Goal: Information Seeking & Learning: Find specific fact

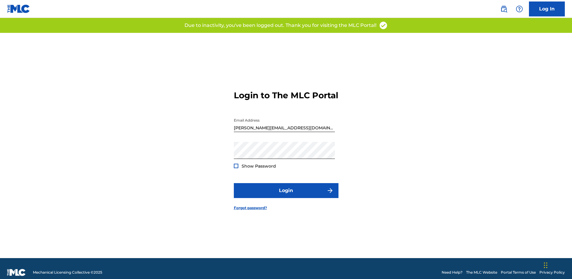
click at [511, 6] on div "Log In" at bounding box center [529, 8] width 71 height 15
click at [504, 8] on img at bounding box center [503, 8] width 7 height 7
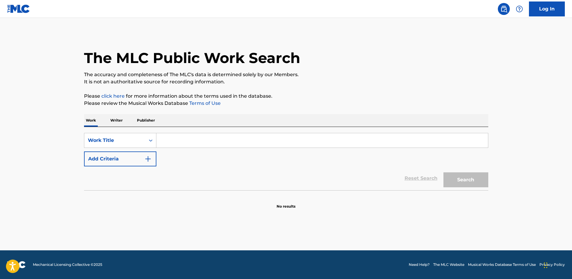
click at [230, 144] on input "Search Form" at bounding box center [321, 140] width 331 height 14
paste input "TW8YEA"
type input "TW8YEA"
click at [152, 138] on icon "Search Form" at bounding box center [151, 140] width 6 height 6
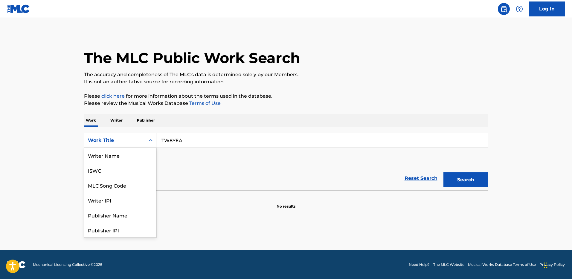
scroll to position [30, 0]
click at [140, 151] on div "MLC Song Code" at bounding box center [120, 155] width 72 height 15
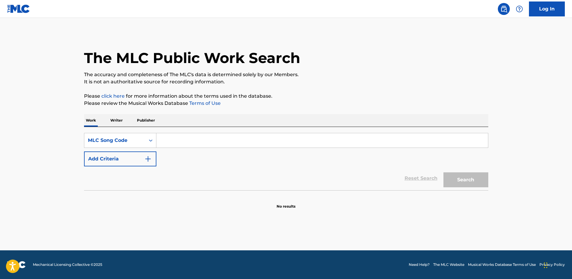
click at [192, 144] on input "Search Form" at bounding box center [321, 140] width 331 height 14
type input "TW8YEA"
drag, startPoint x: 481, startPoint y: 190, endPoint x: 477, endPoint y: 186, distance: 6.3
click at [481, 189] on div "SearchWithCriteria4b296f2b-9828-444e-8170-257b5739f13f MLC Song Code TW8YEA Add…" at bounding box center [286, 168] width 404 height 82
click at [477, 186] on button "Search" at bounding box center [465, 179] width 45 height 15
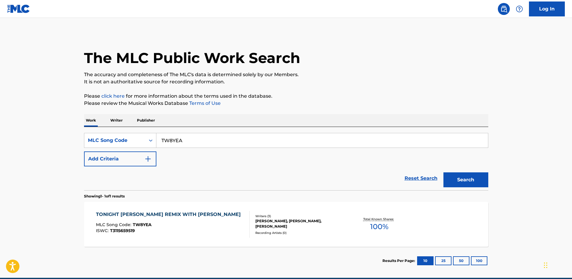
click at [314, 212] on div "TONIGHT [PERSON_NAME] REMIX WITH [PERSON_NAME] MLC Song Code : TW8YEA ISWC : T3…" at bounding box center [286, 224] width 404 height 45
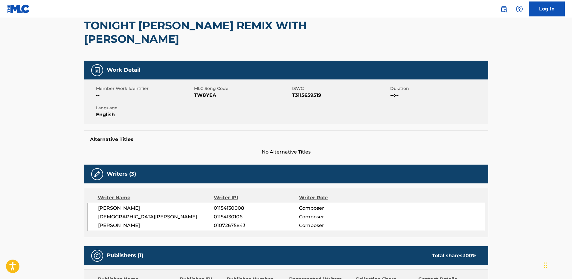
scroll to position [28, 0]
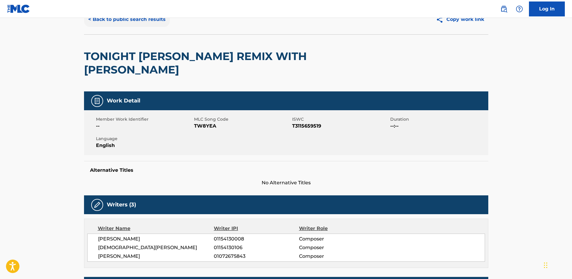
click at [126, 18] on button "< Back to public search results" at bounding box center [127, 19] width 86 height 15
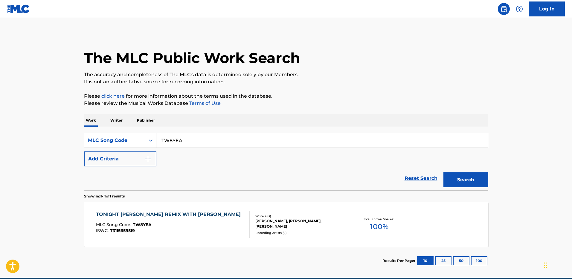
click at [400, 141] on input "TW8YEA" at bounding box center [321, 140] width 331 height 14
paste input "0B8GVS"
type input "0B8GVS"
click at [464, 174] on button "Search" at bounding box center [465, 179] width 45 height 15
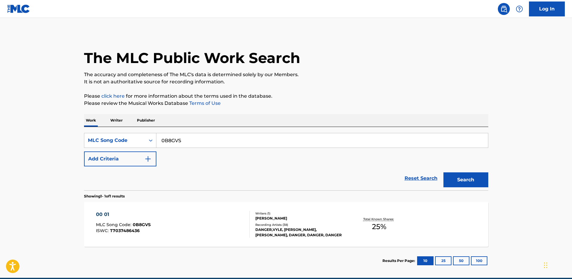
click at [302, 216] on div "[PERSON_NAME]" at bounding box center [300, 218] width 90 height 5
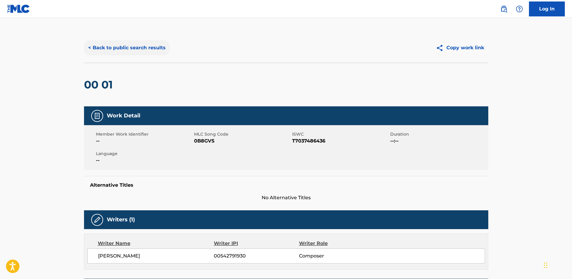
click at [123, 48] on button "< Back to public search results" at bounding box center [127, 47] width 86 height 15
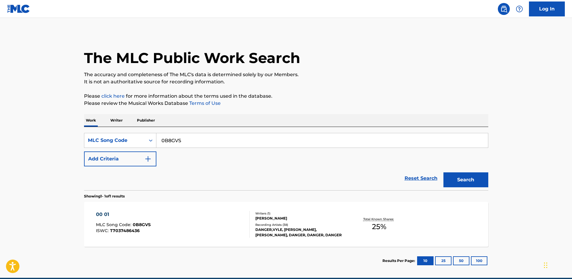
drag, startPoint x: 262, startPoint y: 133, endPoint x: 250, endPoint y: 139, distance: 13.5
click at [260, 136] on input "0B8GVS" at bounding box center [321, 140] width 331 height 14
paste input "T3143213127"
type input "T3143213127"
click at [134, 139] on div "MLC Song Code" at bounding box center [115, 140] width 54 height 7
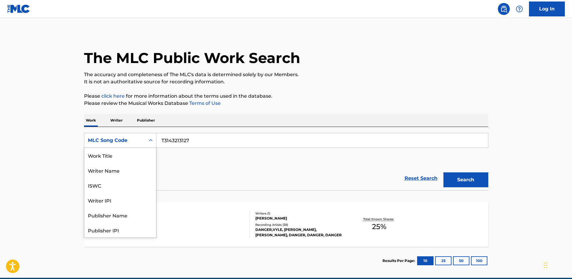
scroll to position [30, 0]
click at [130, 152] on div "ISWC" at bounding box center [120, 155] width 72 height 15
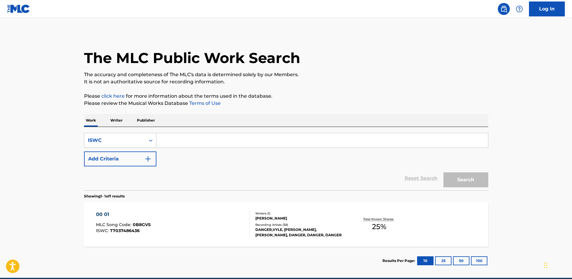
click at [450, 140] on input "Search Form" at bounding box center [321, 140] width 331 height 14
paste input "T3143213127"
click at [468, 178] on button "Search" at bounding box center [465, 179] width 45 height 15
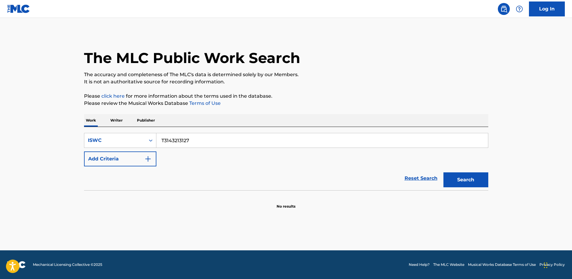
click at [449, 138] on input "T3143213127" at bounding box center [321, 140] width 331 height 14
paste input "T7032564460"
click at [466, 176] on button "Search" at bounding box center [465, 179] width 45 height 15
click at [458, 141] on input "T3143213127T7032564460" at bounding box center [321, 140] width 331 height 14
paste input "Search Form"
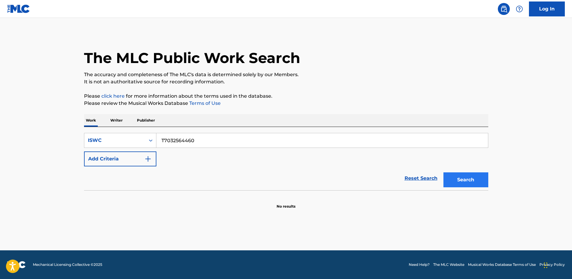
click at [463, 172] on div "Search" at bounding box center [464, 178] width 48 height 24
click at [461, 173] on button "Search" at bounding box center [465, 179] width 45 height 15
click at [422, 139] on input "T7032564460" at bounding box center [321, 140] width 331 height 14
paste input "3153297695"
type input "T3153297695"
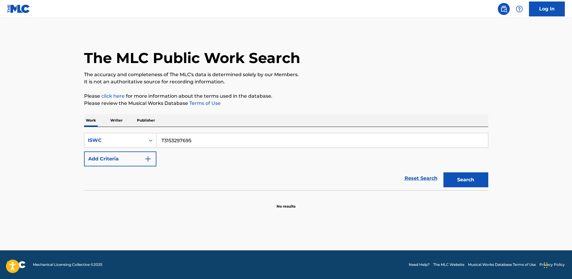
click at [462, 171] on div "Search" at bounding box center [464, 178] width 48 height 24
click at [456, 171] on div "Search" at bounding box center [464, 178] width 48 height 24
click at [459, 175] on button "Search" at bounding box center [465, 179] width 45 height 15
